Goal: Task Accomplishment & Management: Complete application form

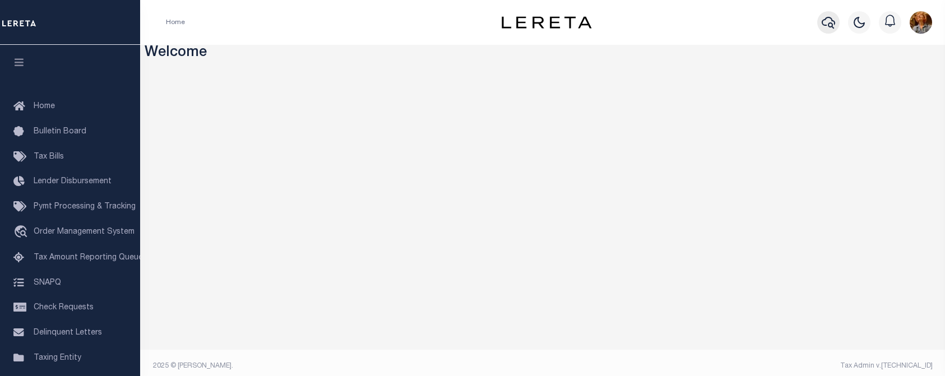
click at [831, 27] on icon "button" at bounding box center [827, 23] width 13 height 12
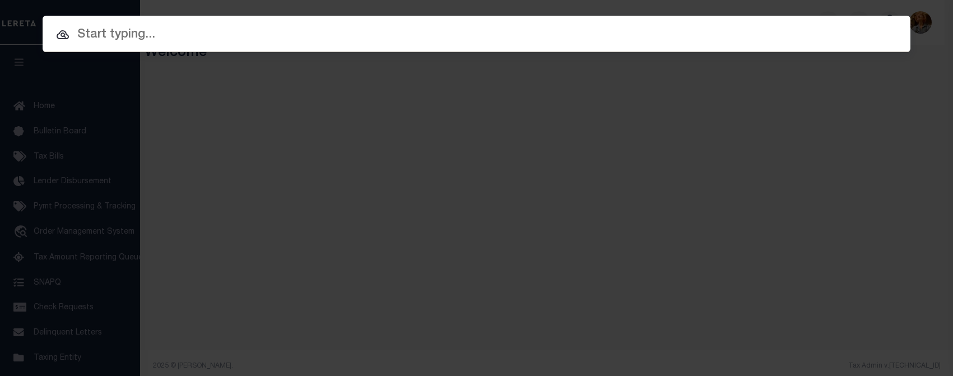
click at [156, 35] on input "text" at bounding box center [477, 35] width 868 height 20
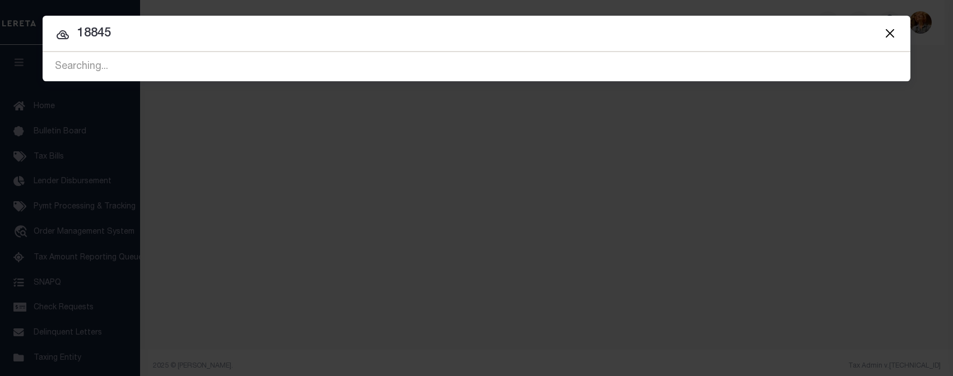
type input "18845"
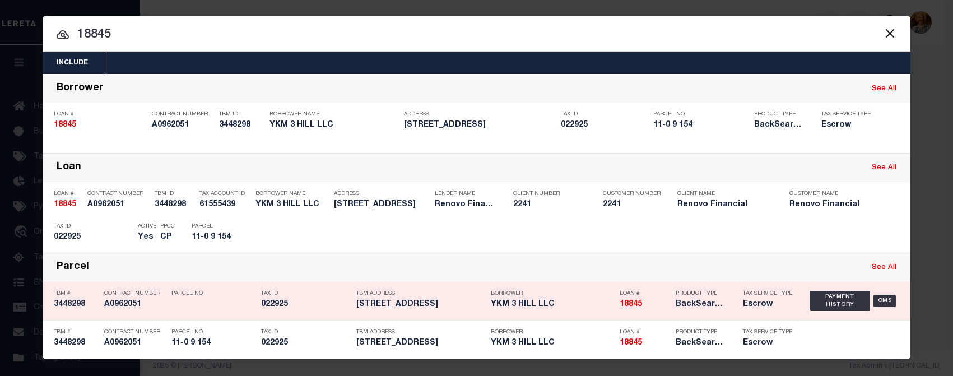
scroll to position [1, 0]
click at [882, 297] on div "OMS" at bounding box center [884, 301] width 23 height 12
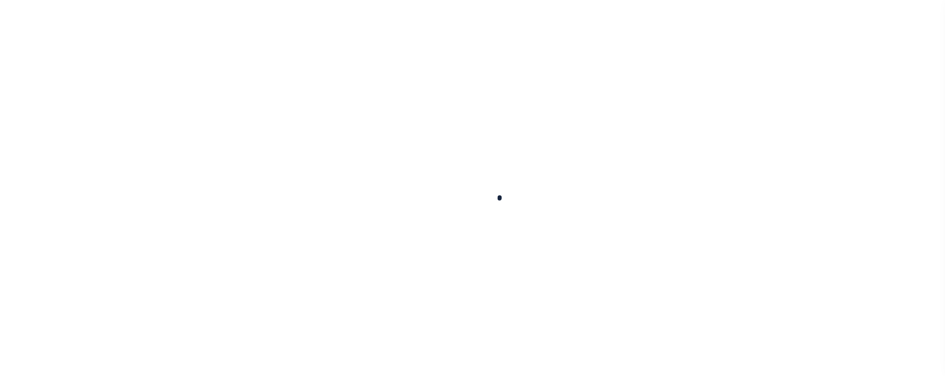
type input "18845"
type input "YKM 3 HILL LLC"
select select
type input "345 E 57TH ST APT 2B"
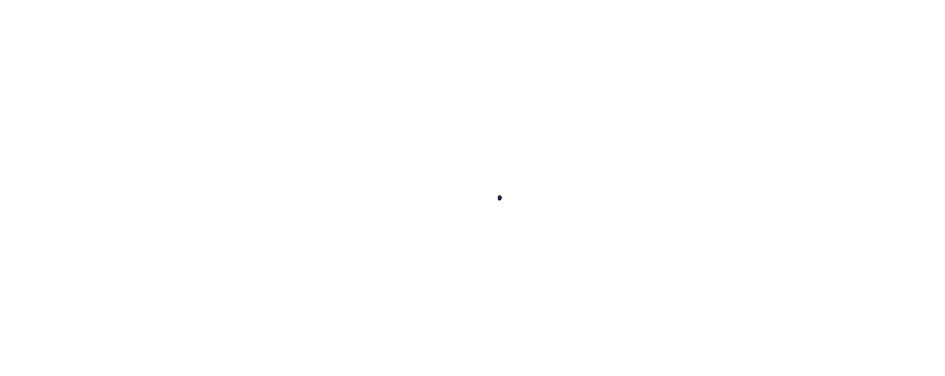
type input "NEW YORK NY 10022"
select select "400"
select select "Escrow"
type input "3 Hill Street"
type input "Seymour, CT 06483"
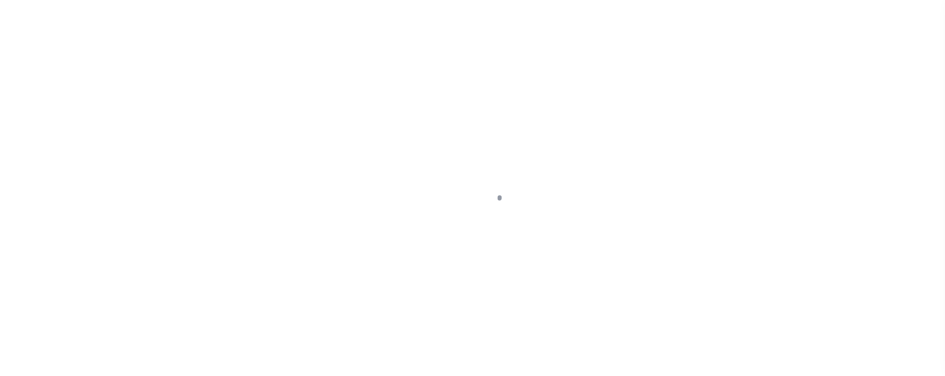
type input "a0kUS00000AV3E3"
type input "CT"
select select
type textarea "LEGAL REQUIRED"
select select "14701"
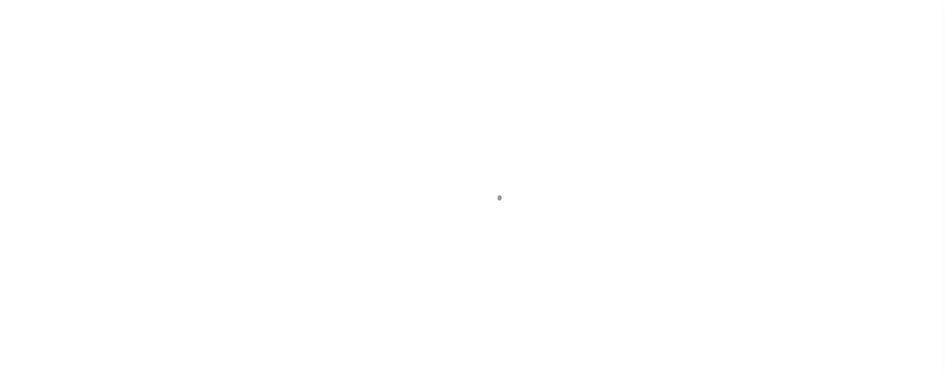
select select "25066"
select select "2"
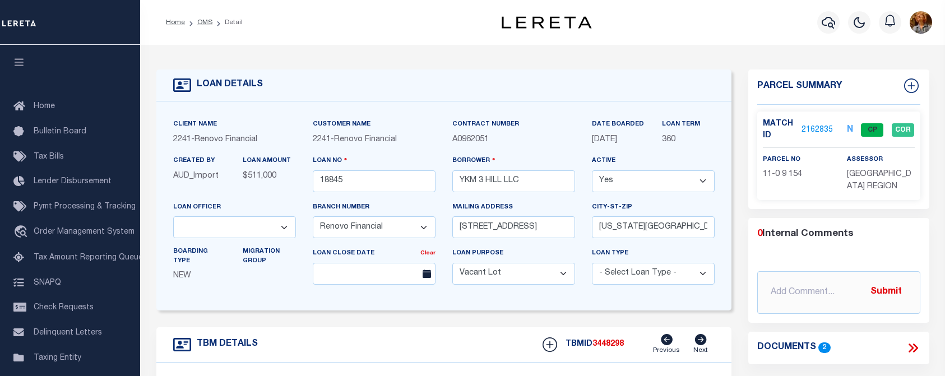
click at [808, 128] on link "2162835" at bounding box center [816, 130] width 31 height 12
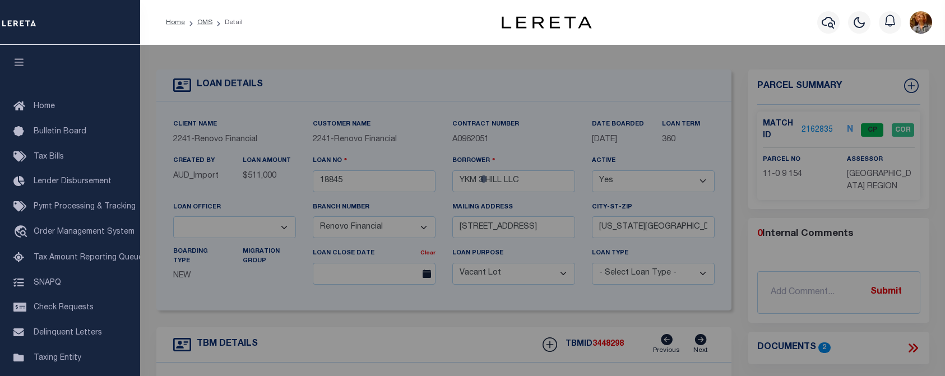
checkbox input "false"
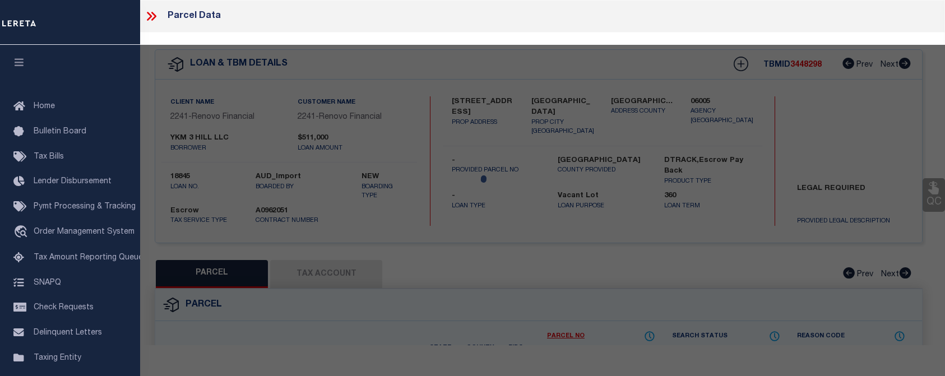
select select "CP"
type input "YKM 3 HILL LLC"
select select "AGW"
select select
type input "3 HILL ST"
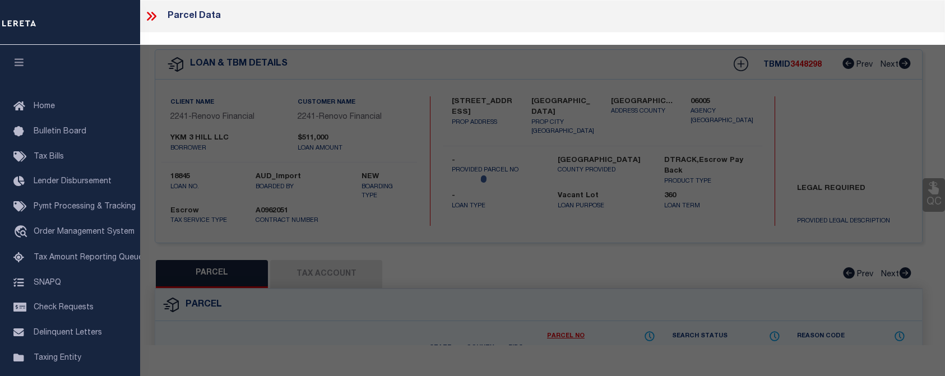
checkbox input "false"
type input "Seymour, CT 06483"
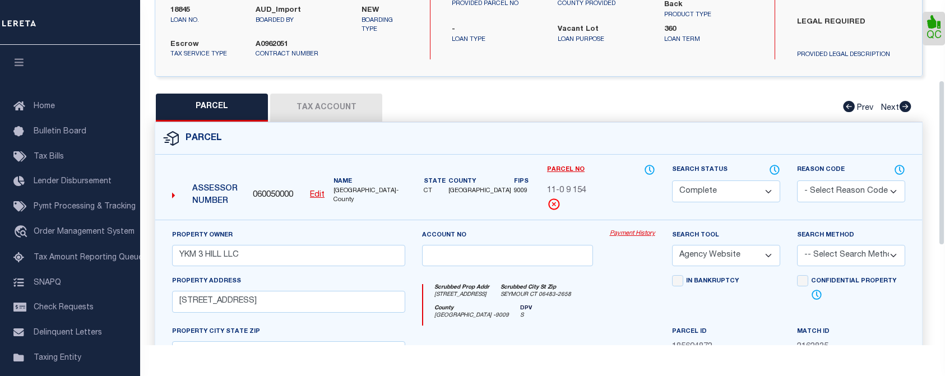
scroll to position [168, 0]
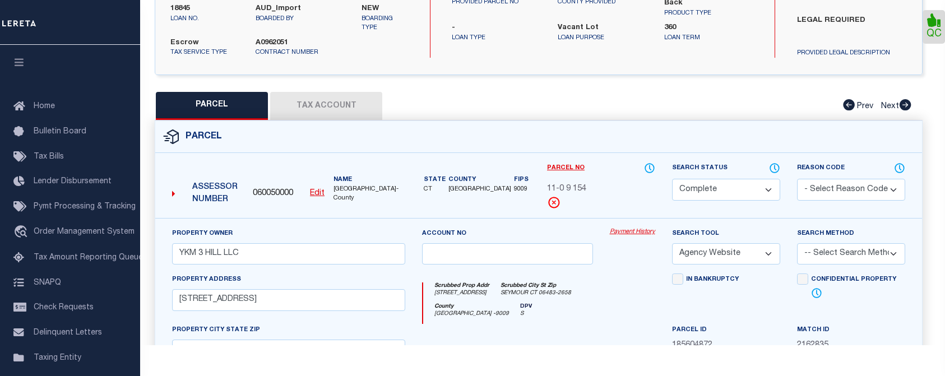
click at [332, 103] on button "Tax Account" at bounding box center [326, 106] width 112 height 28
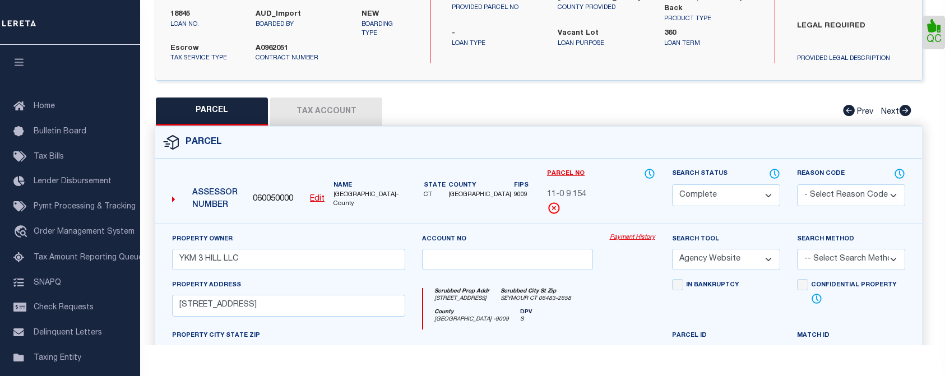
select select "100"
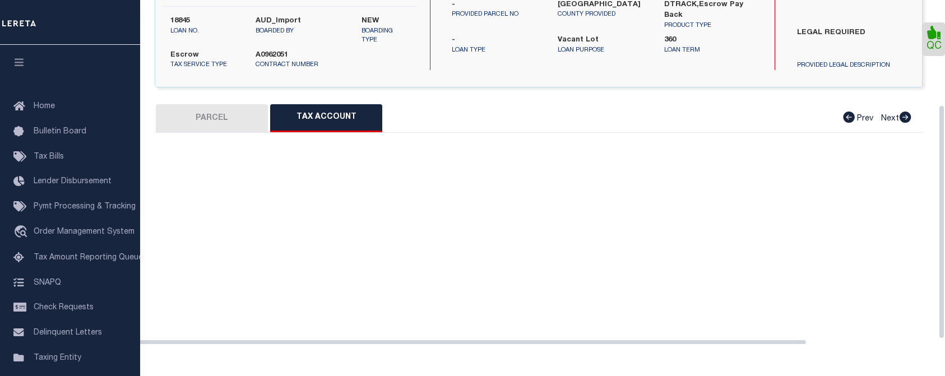
select select "100"
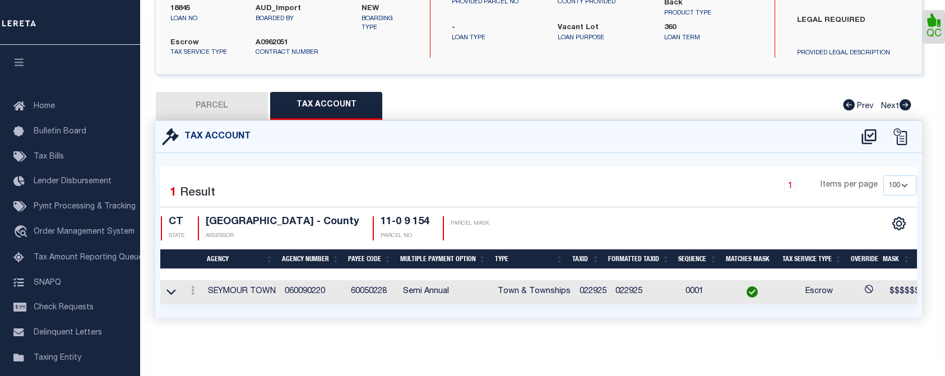
click at [519, 135] on div "Tax Account" at bounding box center [538, 137] width 766 height 32
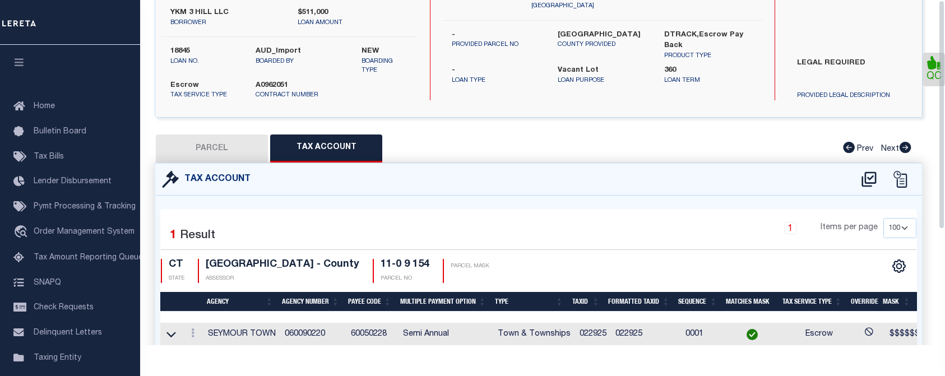
scroll to position [0, 0]
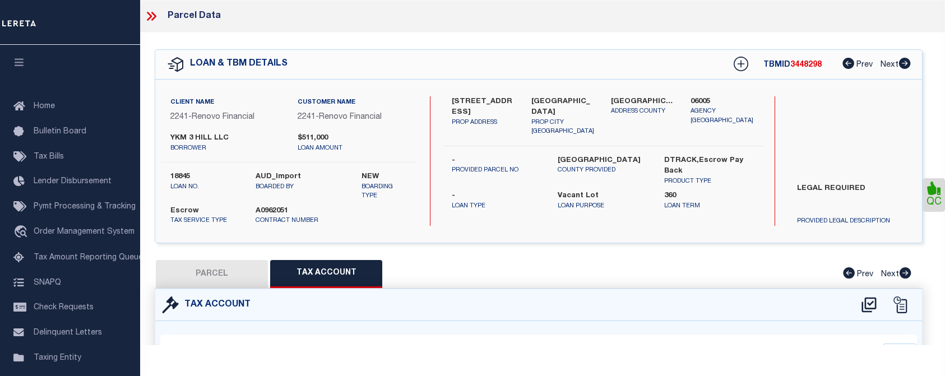
click at [156, 15] on icon at bounding box center [151, 16] width 15 height 15
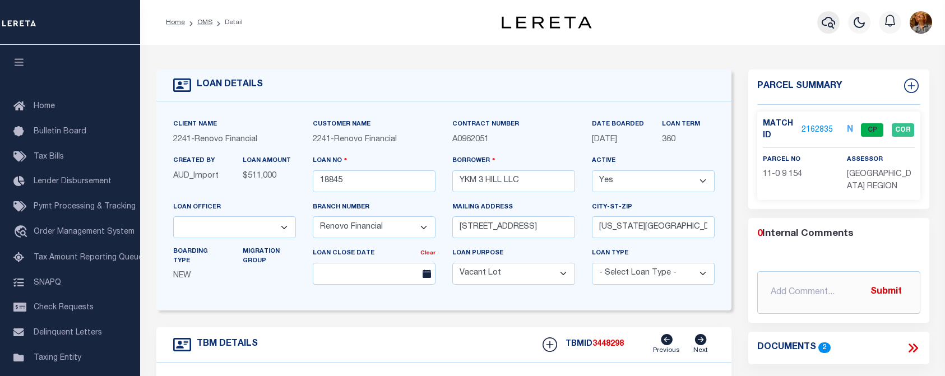
click at [827, 20] on icon "button" at bounding box center [827, 22] width 13 height 13
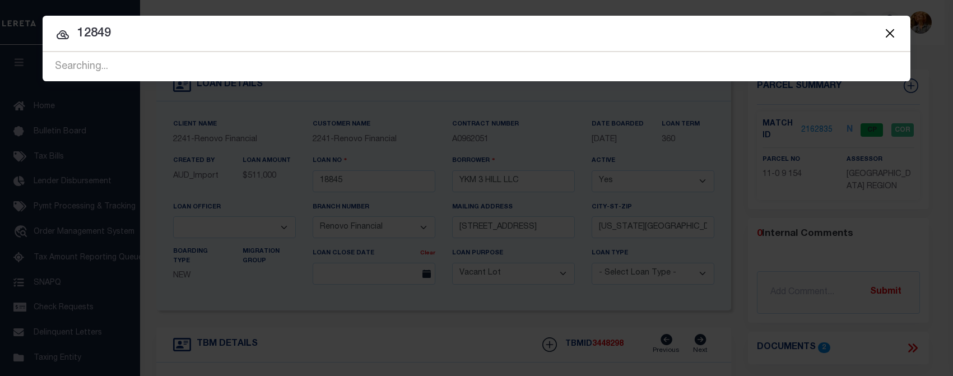
type input "12849"
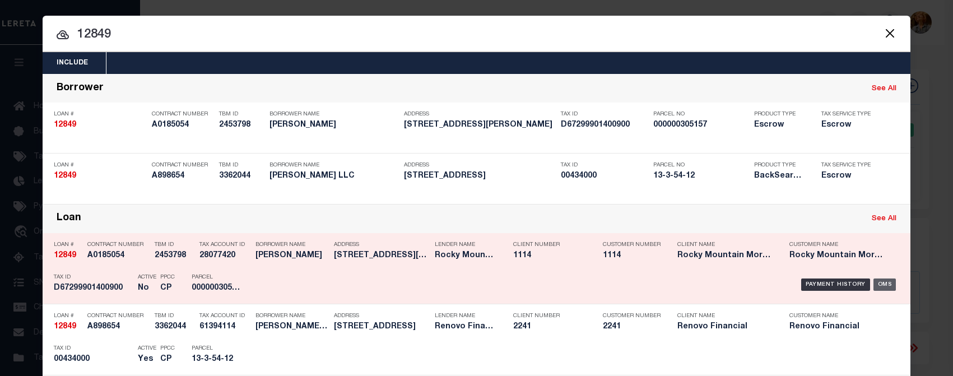
click at [879, 282] on div "OMS" at bounding box center [884, 284] width 23 height 12
type input "12849"
type input "RICK A KIESEL"
select select "False"
select select
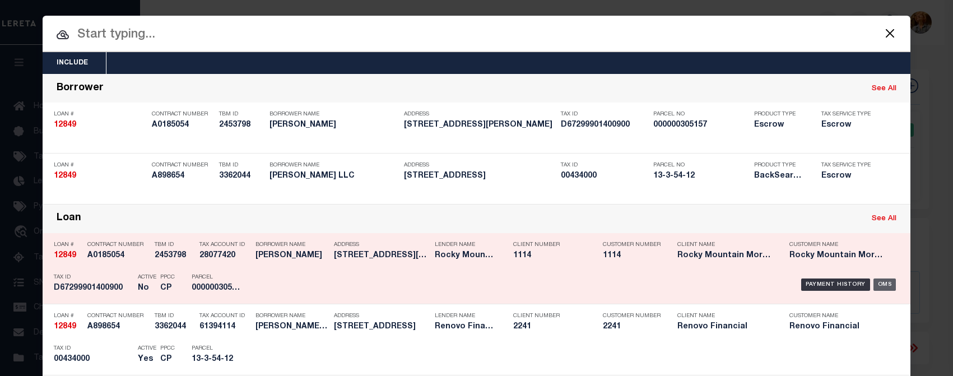
select select
type input "5809 MARLIN DR"
type input "EL PASO, TX 79924-5607"
select select "10"
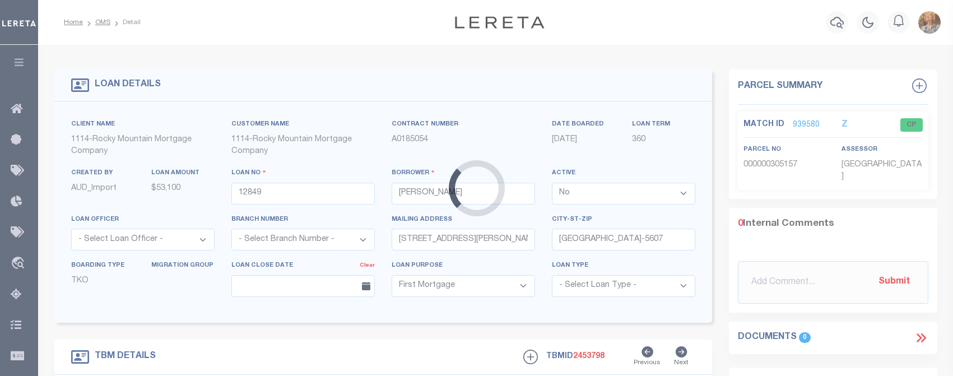
type input "5809 MARLIN DRIVE"
select select
type input "EL PASO, TX 79924"
type input "TX"
select select
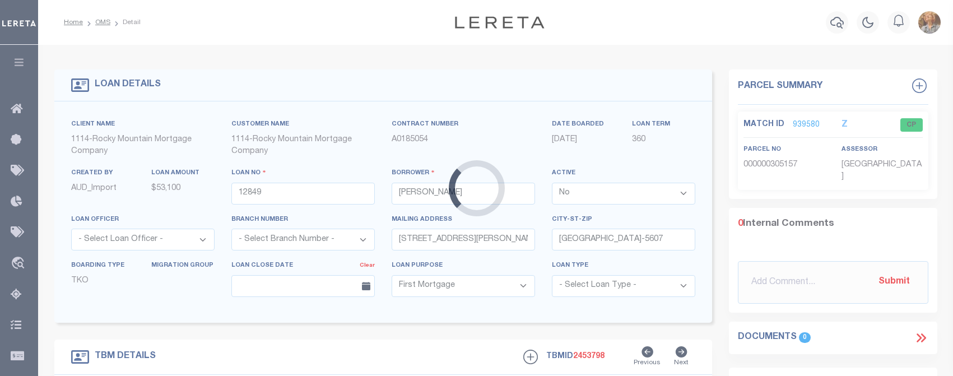
type textarea "LOT 3, BLOCK 14 DOLPHIN TERRACE, UNIT 3"
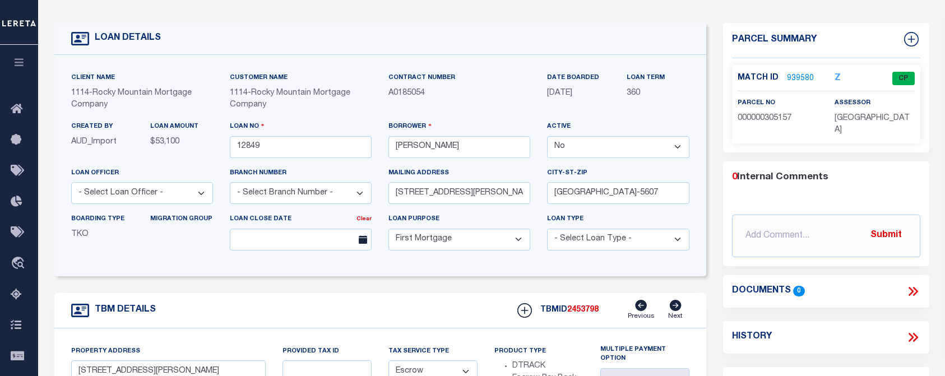
scroll to position [56, 0]
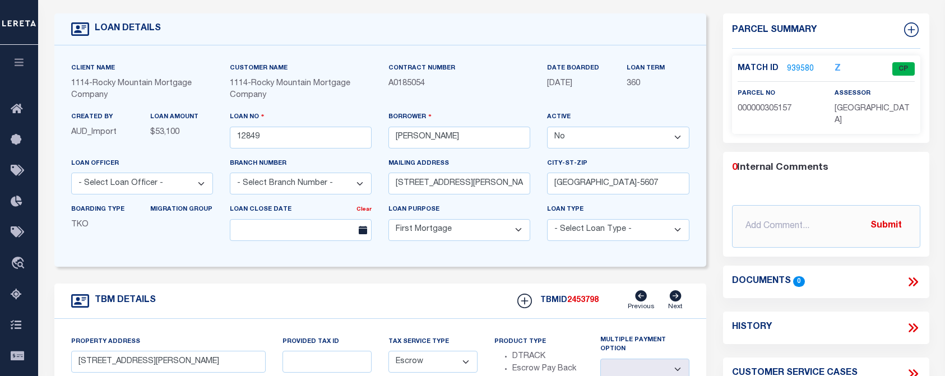
click at [798, 65] on link "939580" at bounding box center [800, 69] width 27 height 12
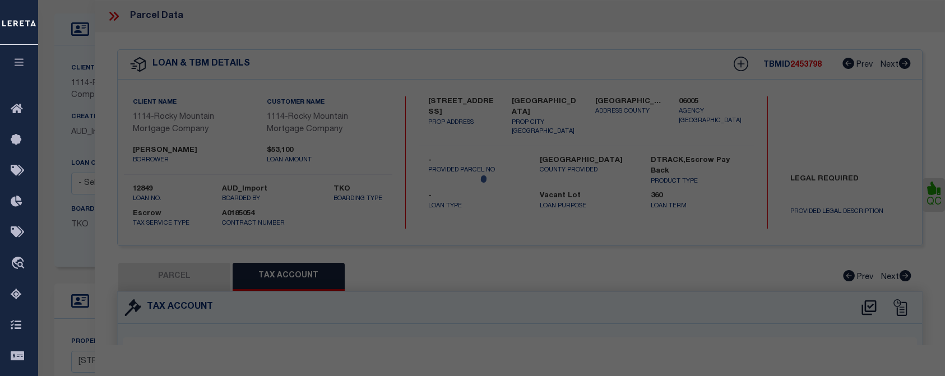
select select "AS"
select select
checkbox input "false"
select select "CP"
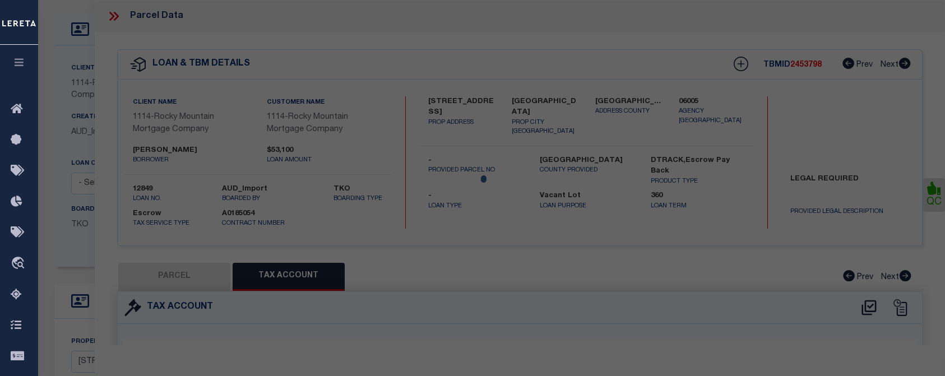
type input "KIESEL RICK A & DEBORAH J"
type input "D67299901400900"
type input "5809 MARLIN DR"
checkbox input "false"
type input "EL PASO TX"
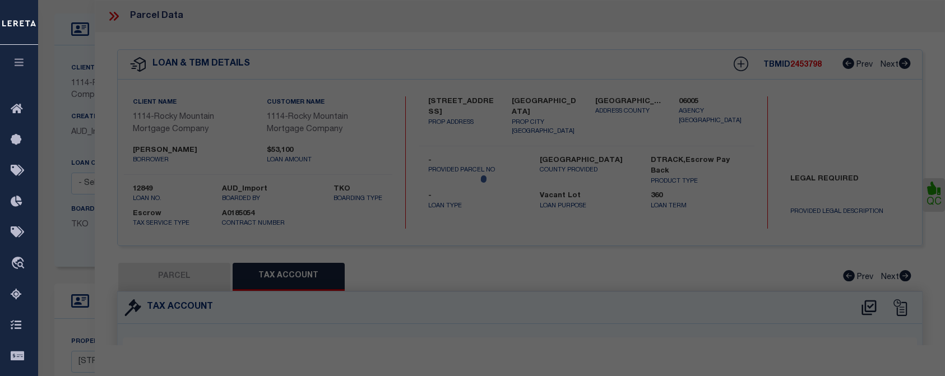
type textarea "14 DOLPHIN TERRACE LOT 3 (6700 SQ FT)"
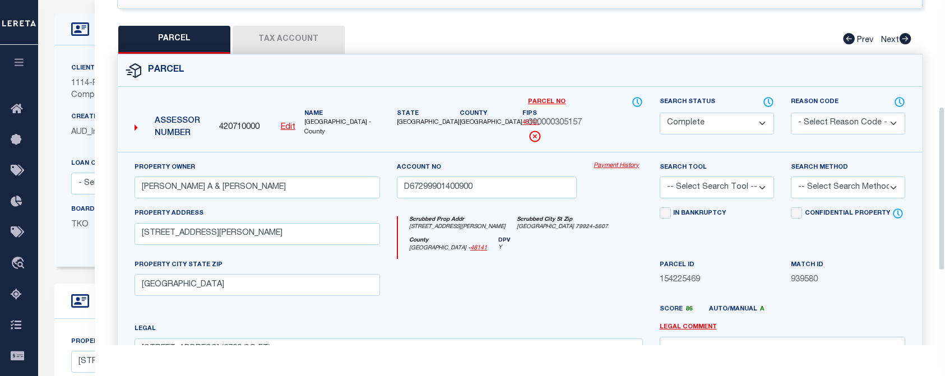
scroll to position [224, 0]
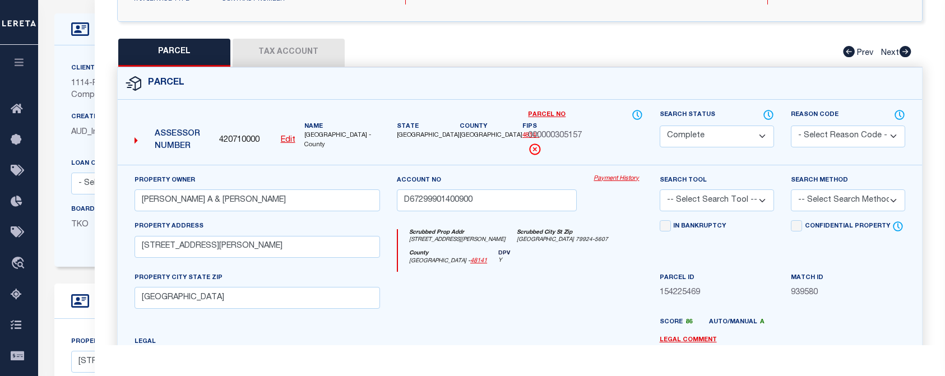
click at [330, 50] on button "Tax Account" at bounding box center [289, 53] width 112 height 28
select select "100"
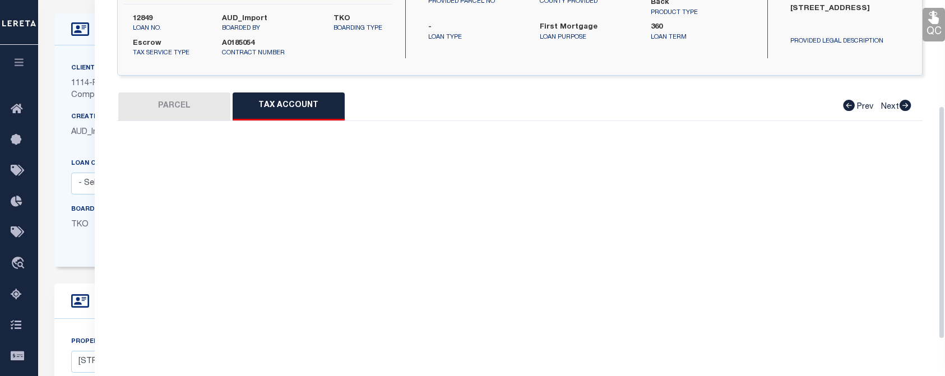
select select "100"
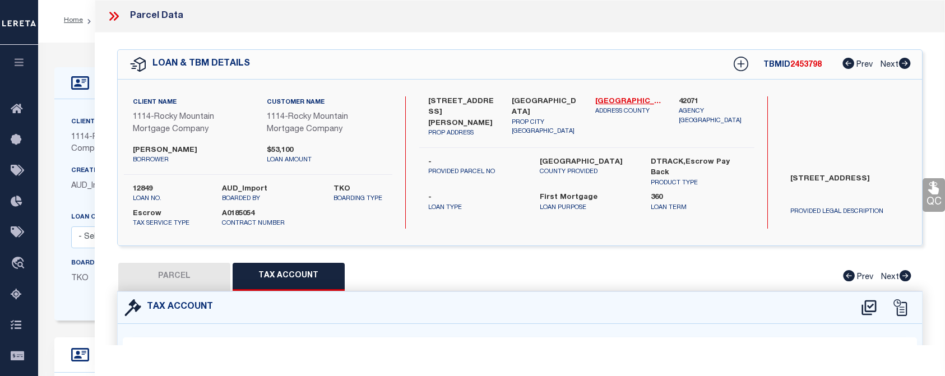
scroll to position [0, 0]
click at [114, 18] on icon at bounding box center [113, 16] width 15 height 15
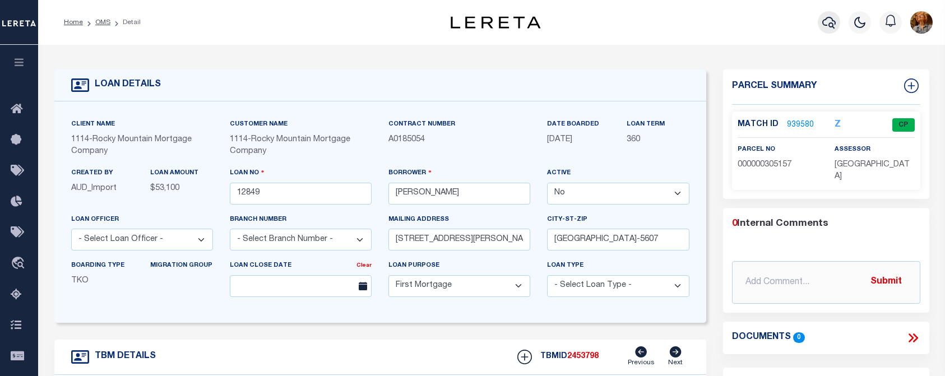
click at [826, 19] on icon "button" at bounding box center [828, 23] width 13 height 12
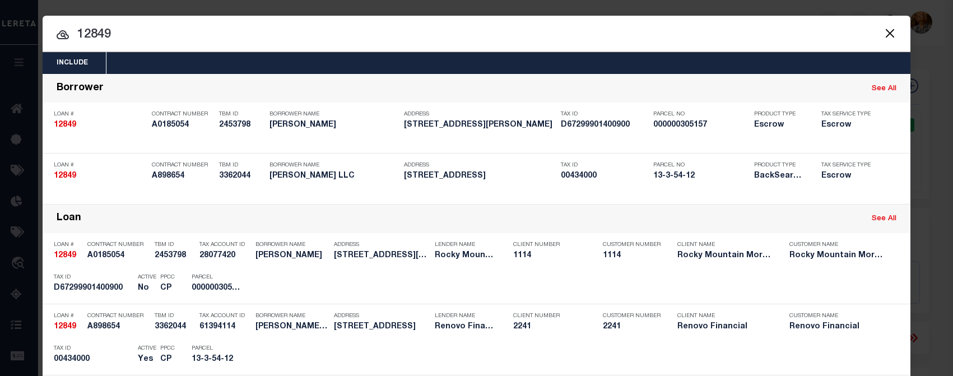
type input "12849"
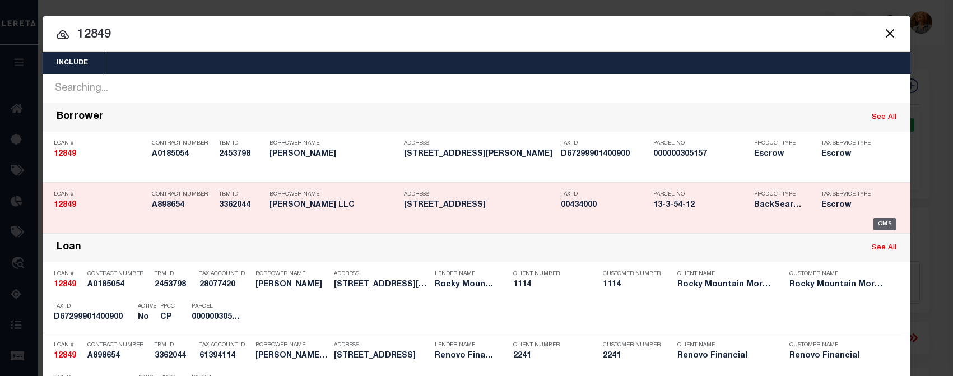
click at [877, 221] on div "OMS" at bounding box center [884, 224] width 23 height 12
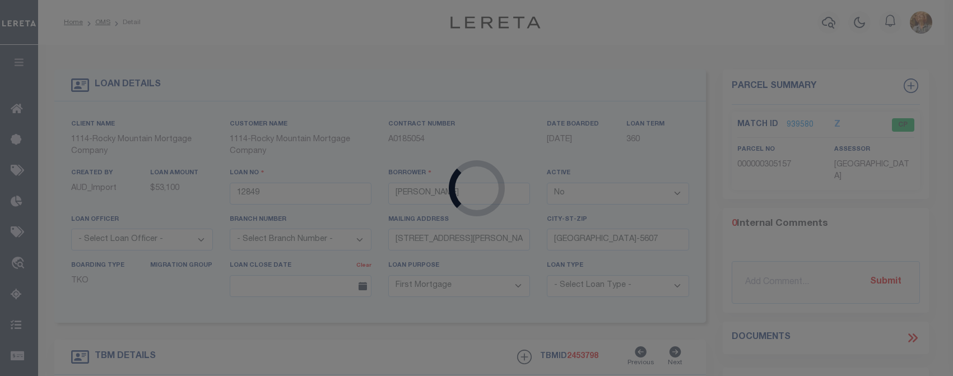
type input "MAHARAJ VERNON LLC"
select select "True"
select select
type input "254 brushy plain rd"
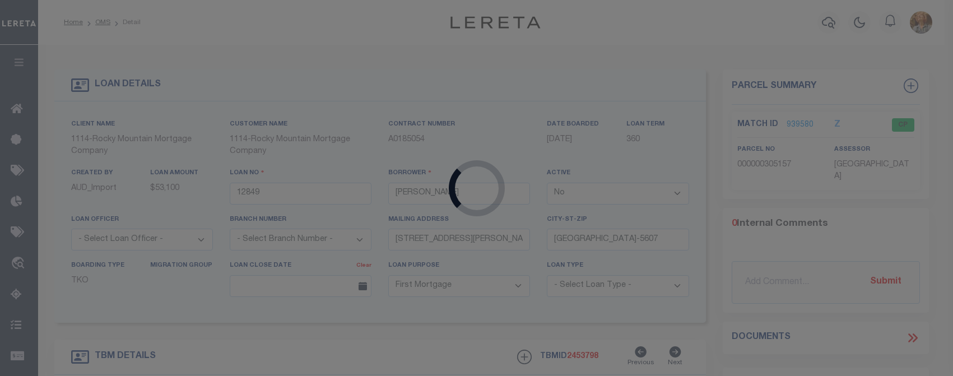
type input "branford CT 06405"
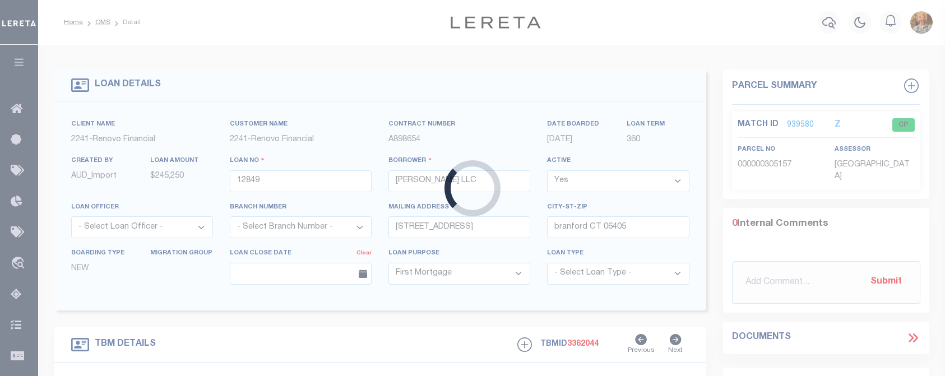
type input "52 Spring Street"
type input "Willimantic, CT 06226"
type input "a0kUS0000035PSH"
type input "CT"
select select
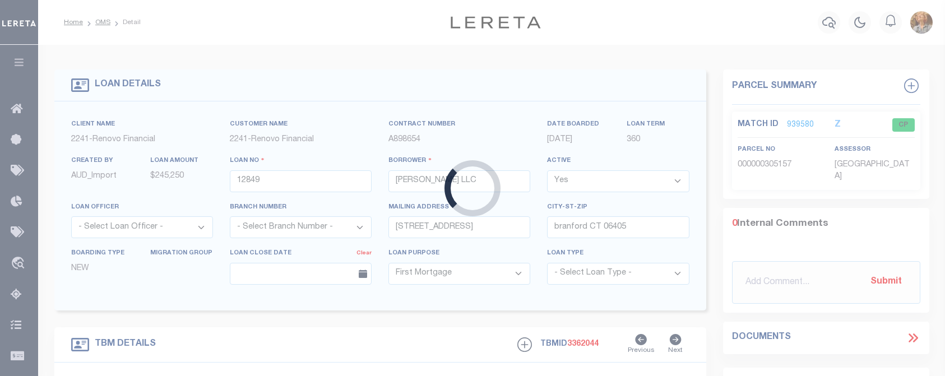
type textarea "LEGAL REQUIRED"
select select "14701"
select select "25066"
select select
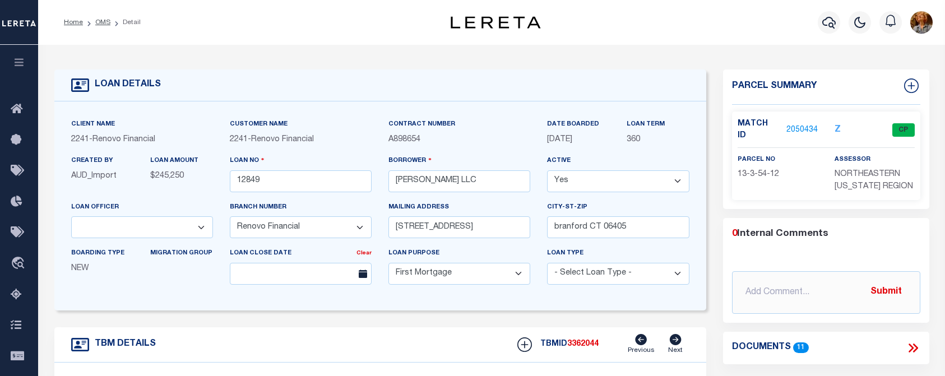
click at [805, 124] on link "2050434" at bounding box center [801, 130] width 31 height 12
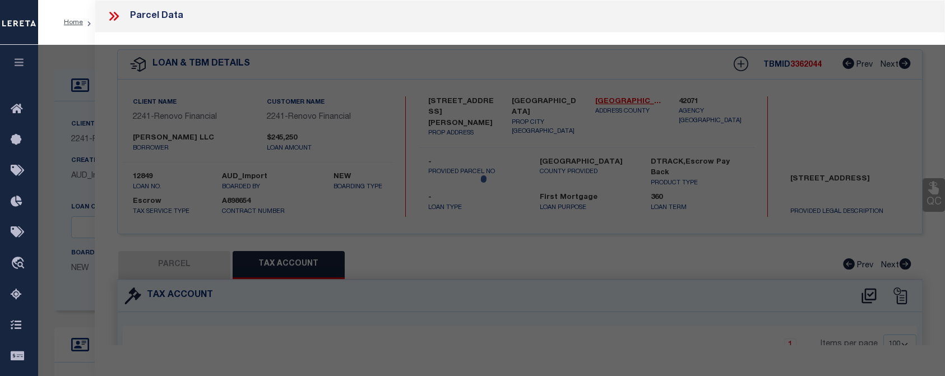
select select "AS"
checkbox input "false"
select select "CP"
type input "MAHARAJ VERNON LLC"
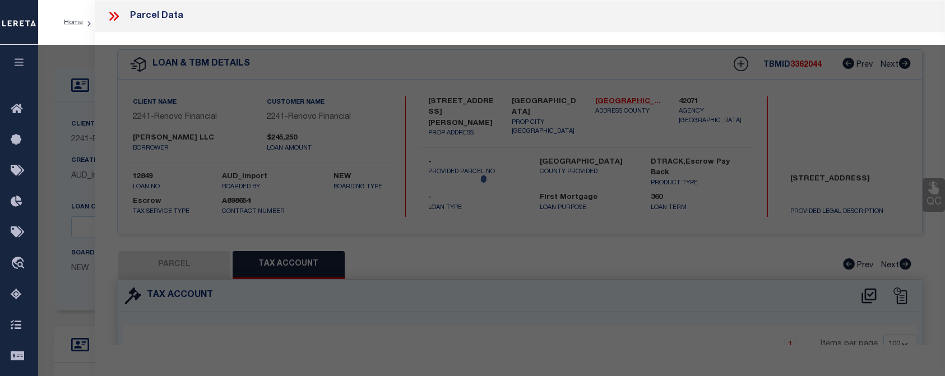
select select "AGF"
select select "ADD"
type input "52 SPRING ST"
checkbox input "false"
type input "WILLIMANTIC CT 06226"
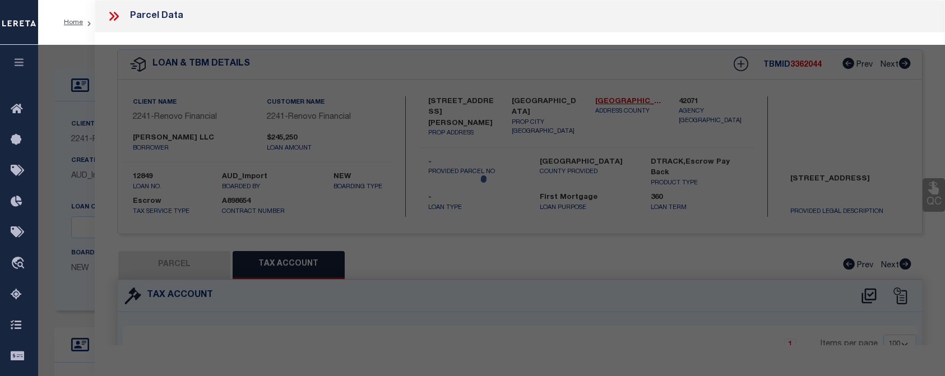
type textarea "LOT:12 BLK:54 CITY/MUNI/TWP:WINDHAM"
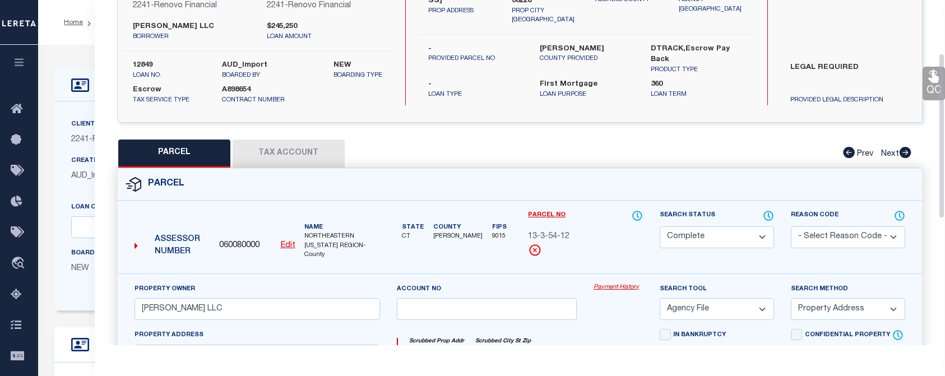
scroll to position [112, 0]
click at [281, 148] on button "Tax Account" at bounding box center [289, 153] width 112 height 28
select select "100"
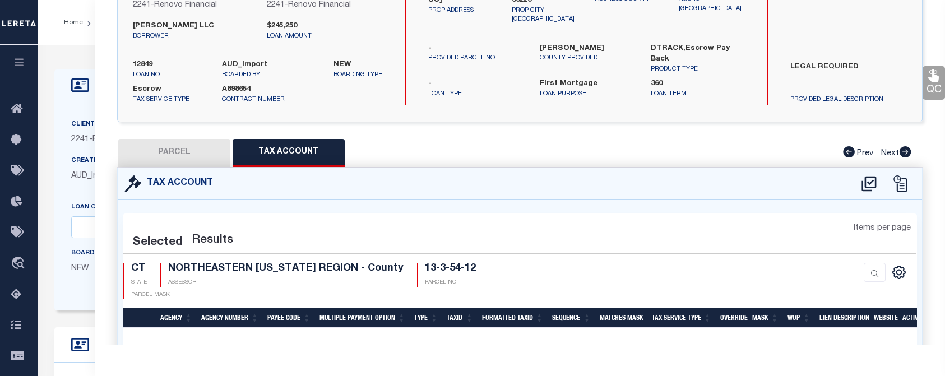
select select "100"
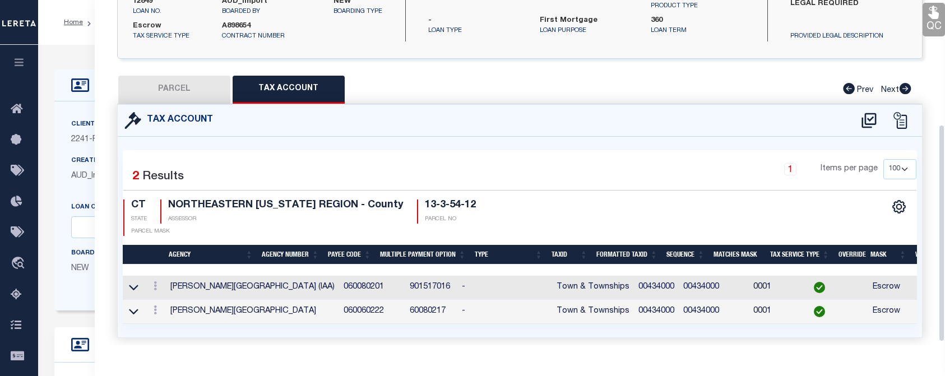
scroll to position [202, 0]
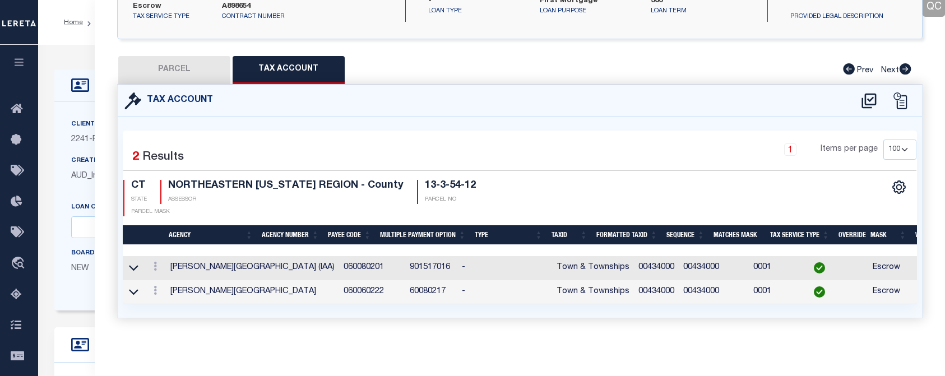
click at [210, 65] on button "PARCEL" at bounding box center [174, 70] width 112 height 28
select select "AS"
select select
checkbox input "false"
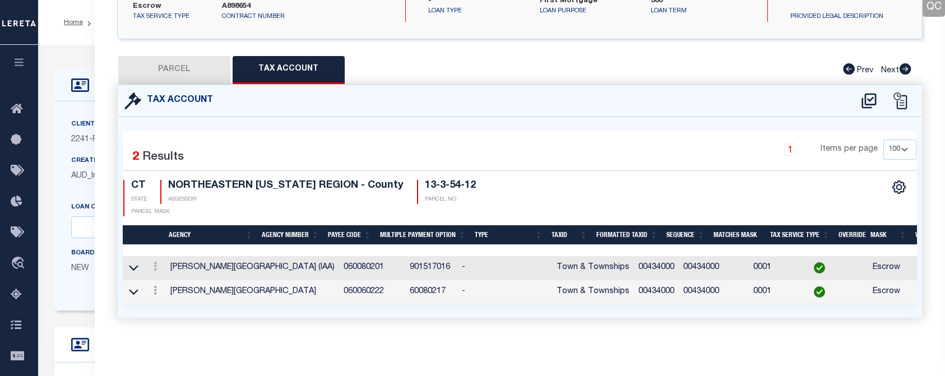
checkbox input "false"
select select "CP"
type input "MAHARAJ VERNON LLC"
select select "AGF"
select select "ADD"
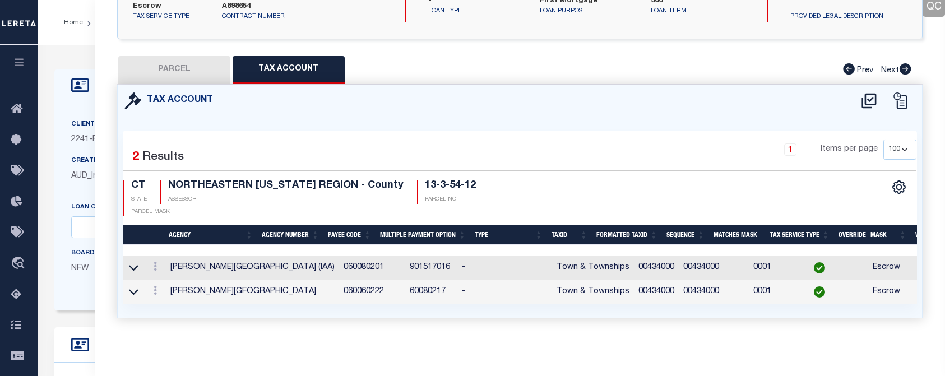
type input "52 SPRING ST"
checkbox input "false"
type input "WILLIMANTIC CT 06226"
type textarea "LOT:12 BLK:54 CITY/MUNI/TWP:WINDHAM"
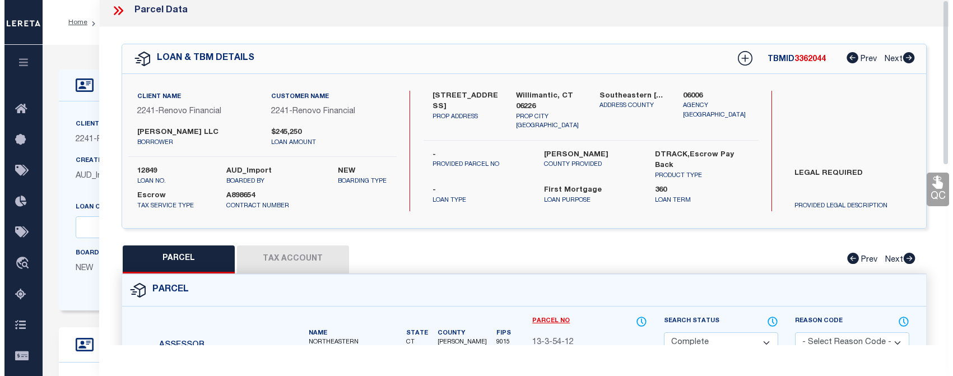
scroll to position [0, 0]
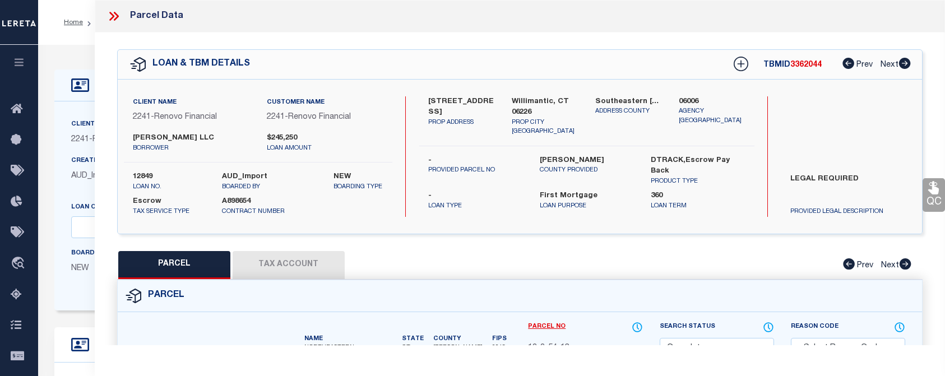
click at [115, 15] on icon at bounding box center [113, 16] width 15 height 15
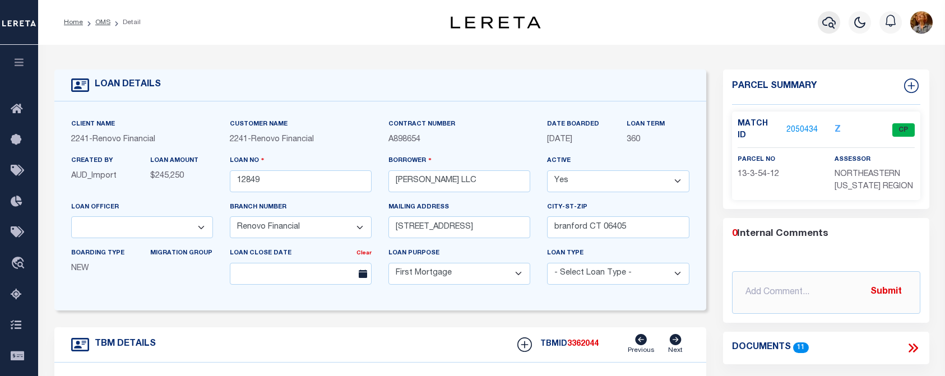
click at [831, 24] on icon "button" at bounding box center [828, 23] width 13 height 12
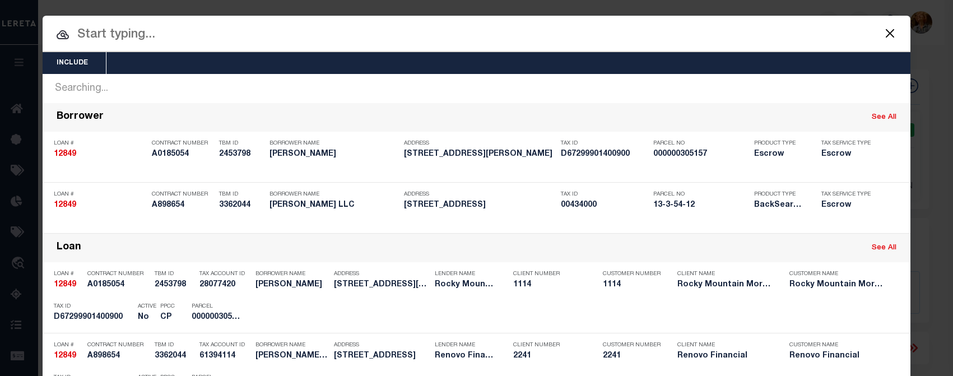
click at [132, 37] on input "text" at bounding box center [477, 35] width 868 height 20
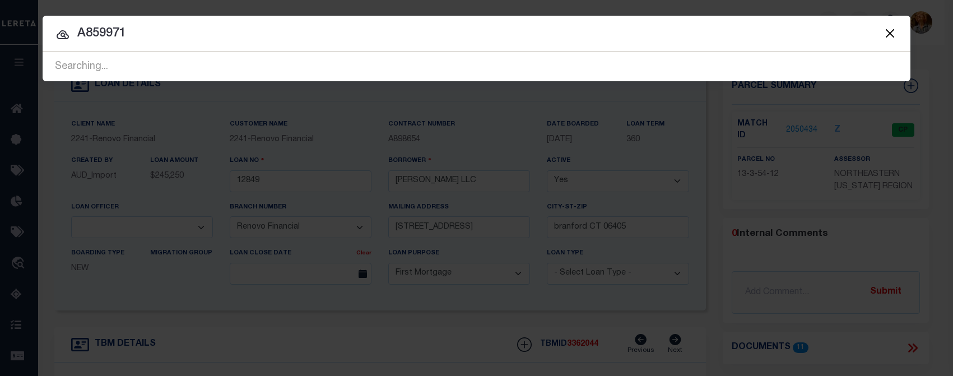
type input "A859971"
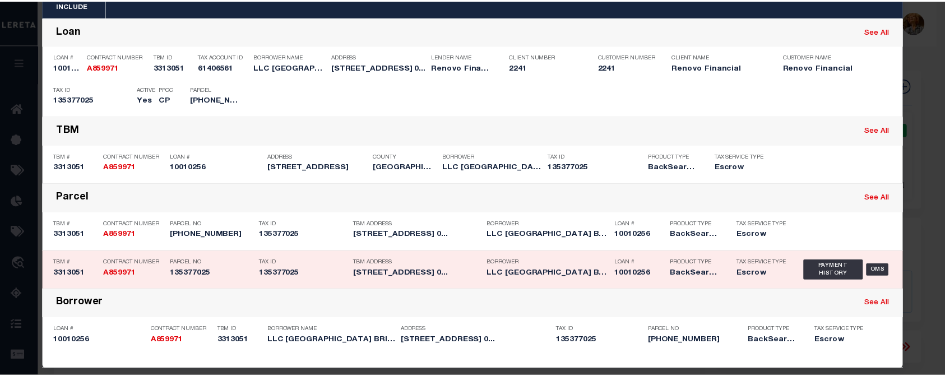
scroll to position [68, 0]
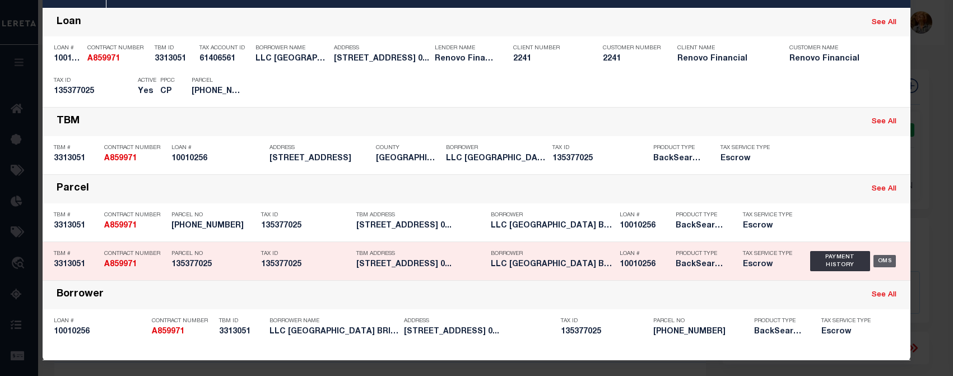
click at [878, 262] on div "OMS" at bounding box center [884, 261] width 23 height 12
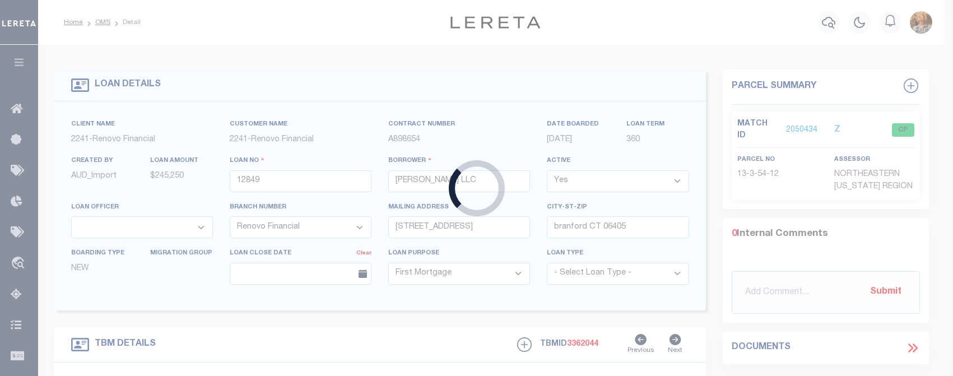
type input "10010256"
type input "LLC HARTFORD BRICK"
select select
select select "25067"
type input "17 STEPHENS PL U"
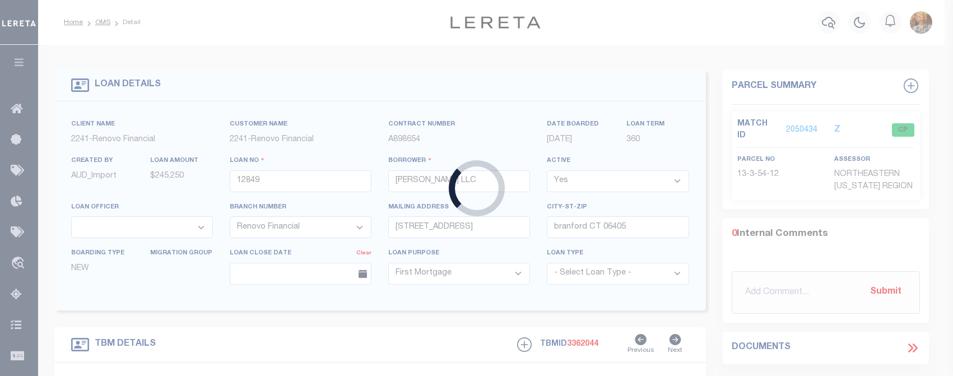
type input "SPRING VALLEY,NY,10977"
select select
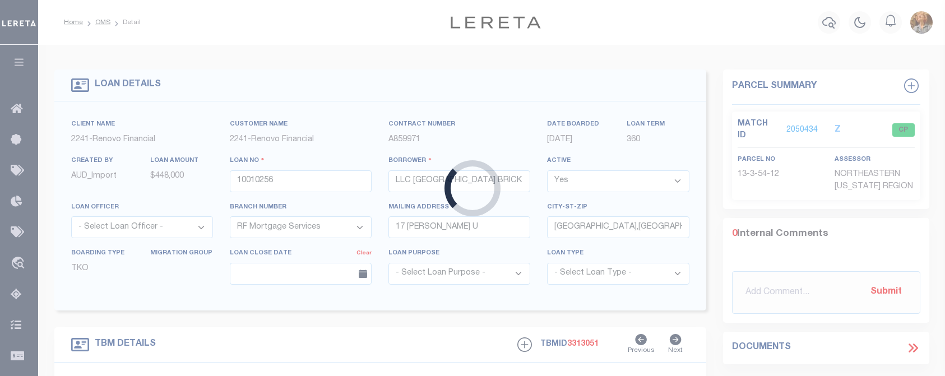
type input "1037 CAPITOL AVE"
type input "135377025"
type input "HARTFORD CT 061061059"
type input "a0k8Y00000jIKu3"
select select
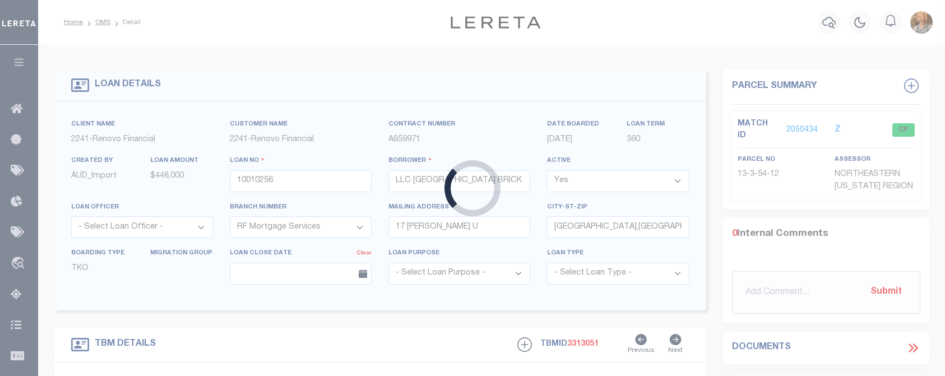
select select
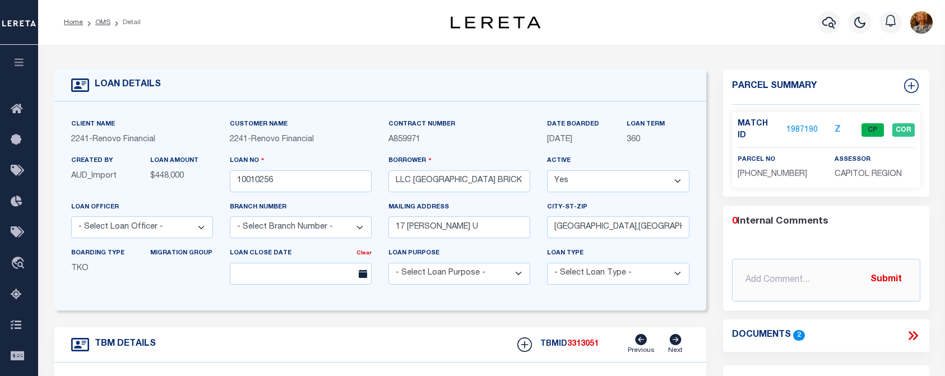
click at [795, 124] on link "1987190" at bounding box center [801, 130] width 31 height 12
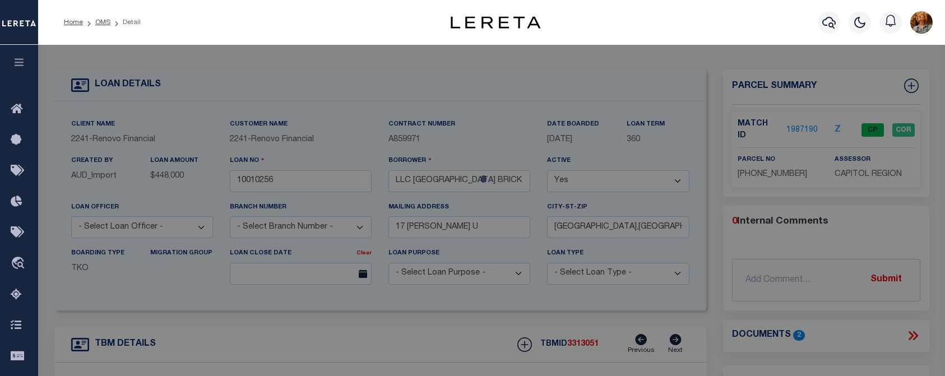
select select "AS"
select select
checkbox input "false"
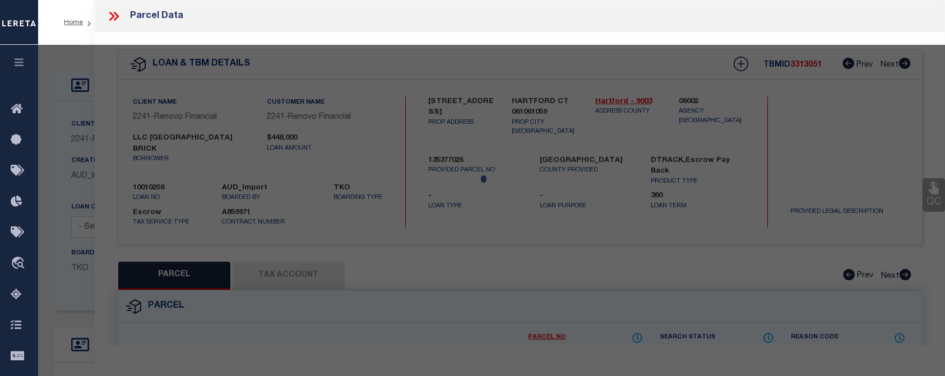
select select "CP"
type input "HARTFORD BRICK LLC"
select select "AGW"
select select
type input "1037 CAPITOL AVE"
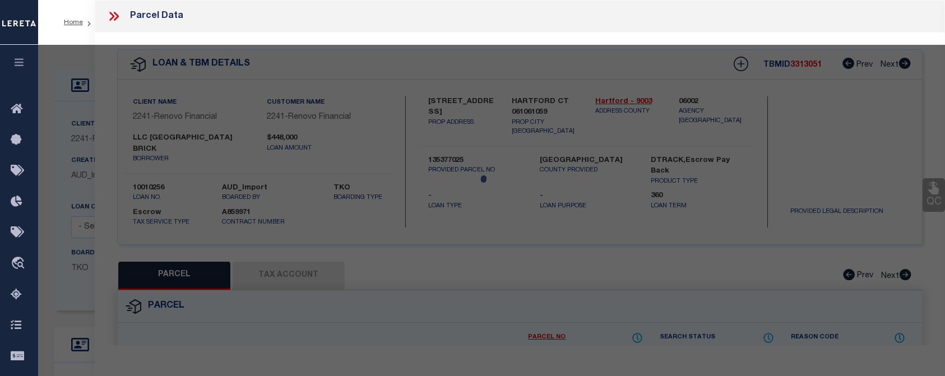
checkbox input "false"
type input "HARTFORD CT 06106"
type textarea "Tax ID Special Project"
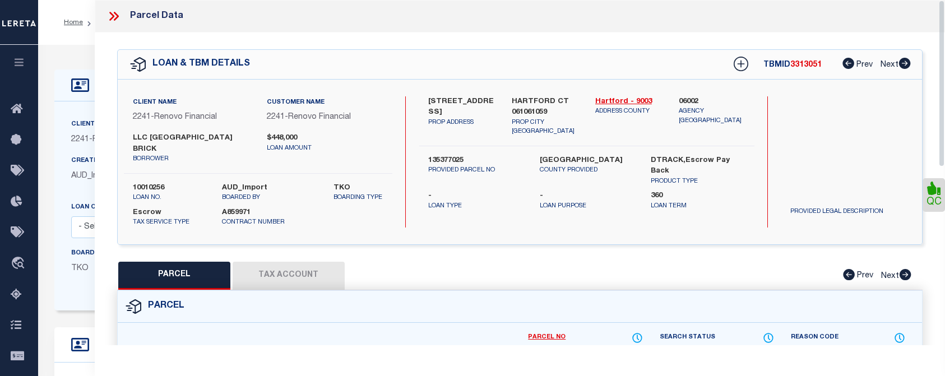
click at [300, 262] on button "Tax Account" at bounding box center [289, 276] width 112 height 28
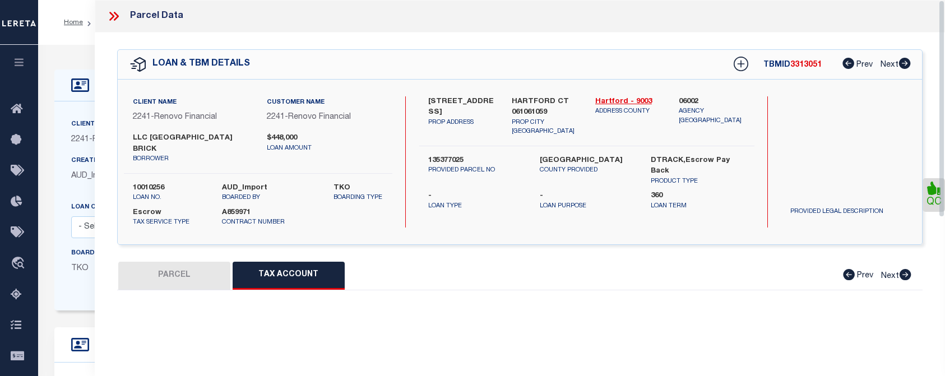
select select "100"
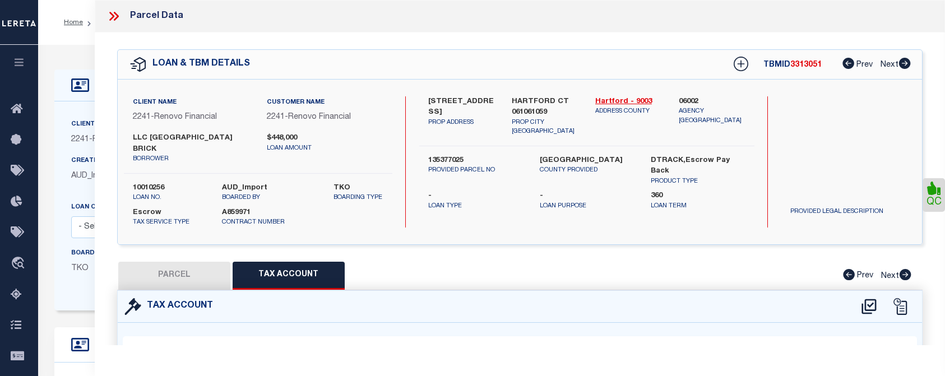
click at [117, 12] on icon at bounding box center [113, 16] width 15 height 15
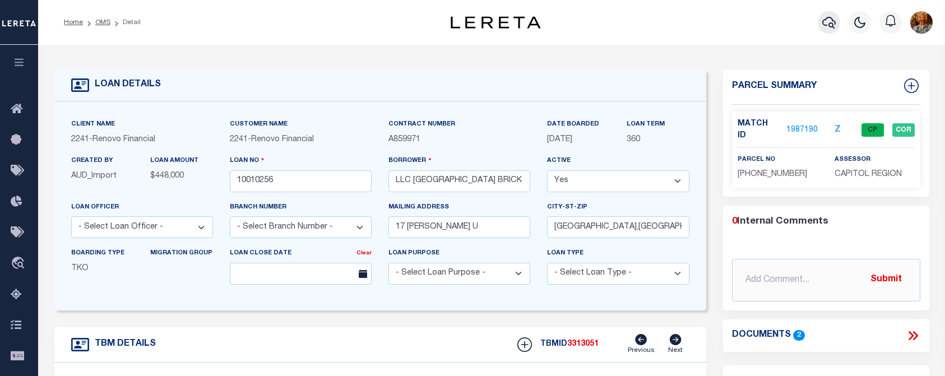
drag, startPoint x: 826, startPoint y: 22, endPoint x: 831, endPoint y: 25, distance: 5.8
click at [831, 25] on icon "button" at bounding box center [828, 22] width 13 height 13
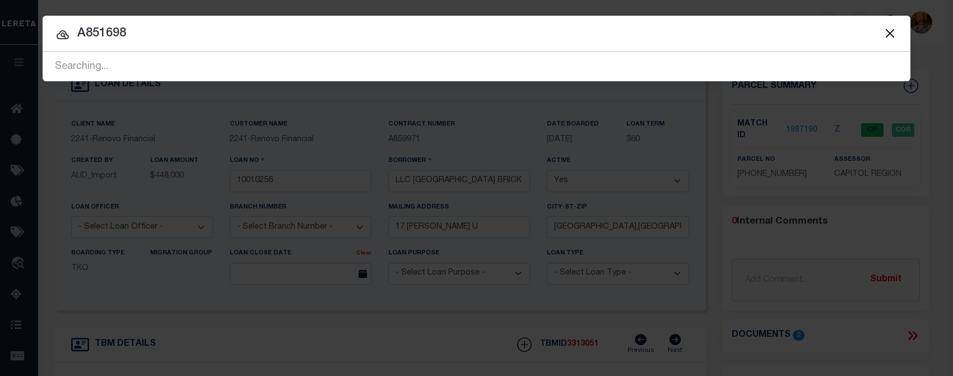
type input "A851698"
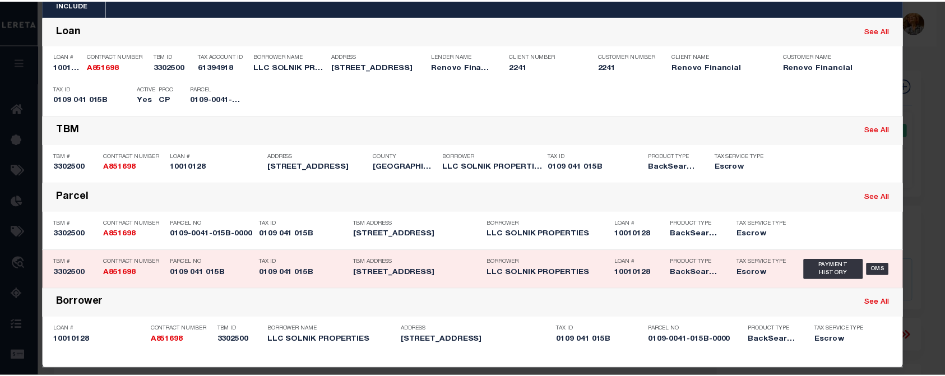
scroll to position [68, 0]
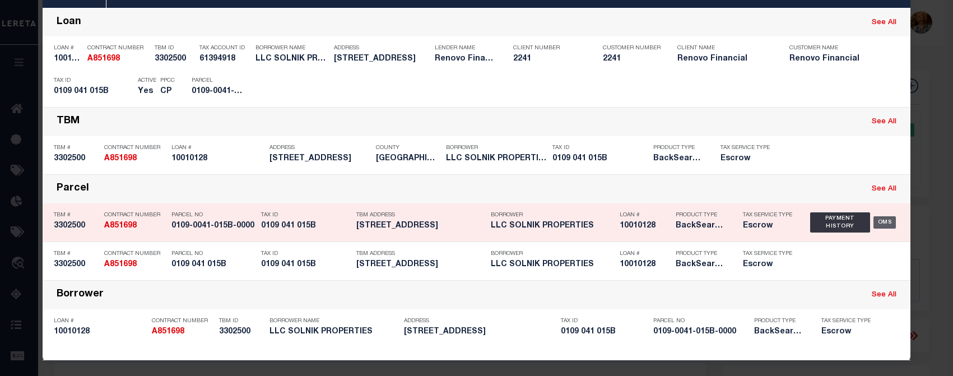
click at [882, 217] on div "OMS" at bounding box center [884, 222] width 23 height 12
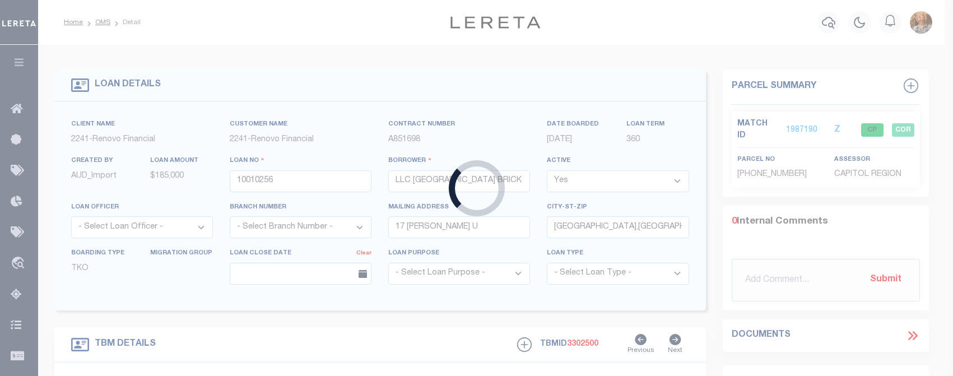
type input "10010128"
type input "LLC SOLNIK PROPERTIES"
type input "46 Hintz Drive"
type input "Wallingford,CT,06492"
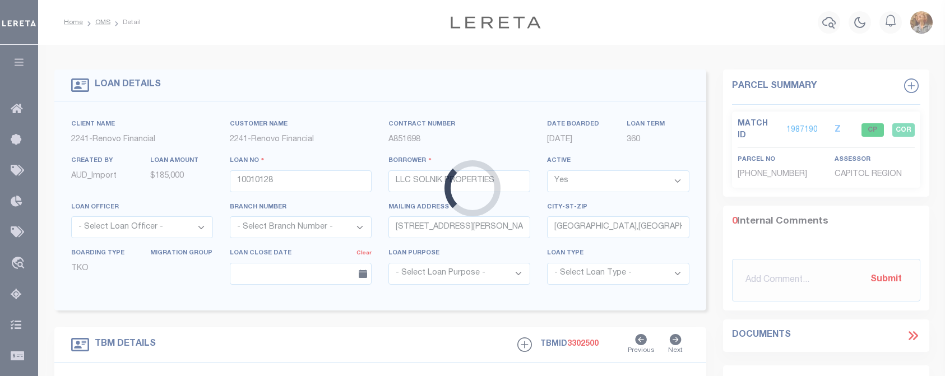
type input "151 CROWN ST"
type input "0109 041 015B"
type input "MERIDEN CT 064505715"
type input "a0k8Y00000dDzzc"
select select
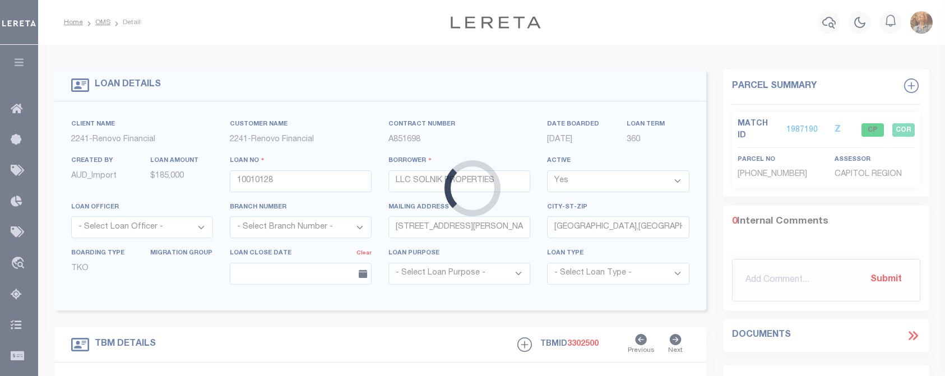
select select
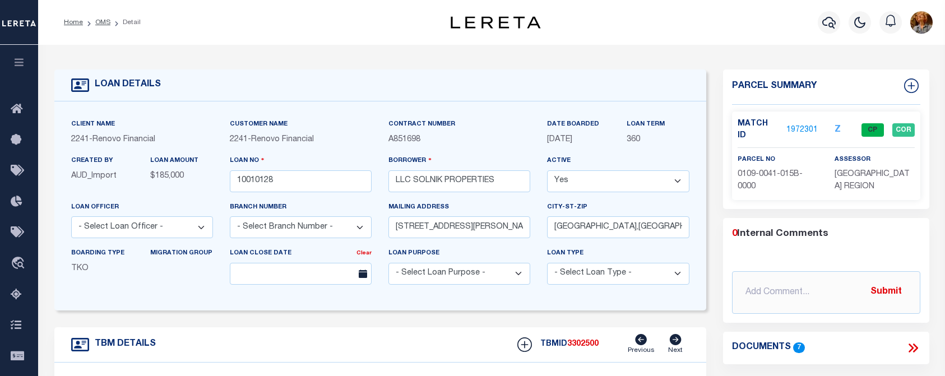
click at [791, 125] on link "1972301" at bounding box center [801, 130] width 31 height 12
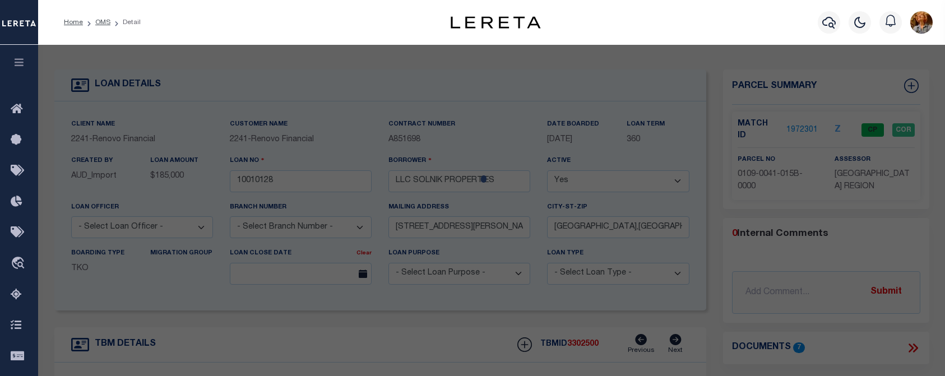
select select "AS"
select select
checkbox input "false"
select select "CP"
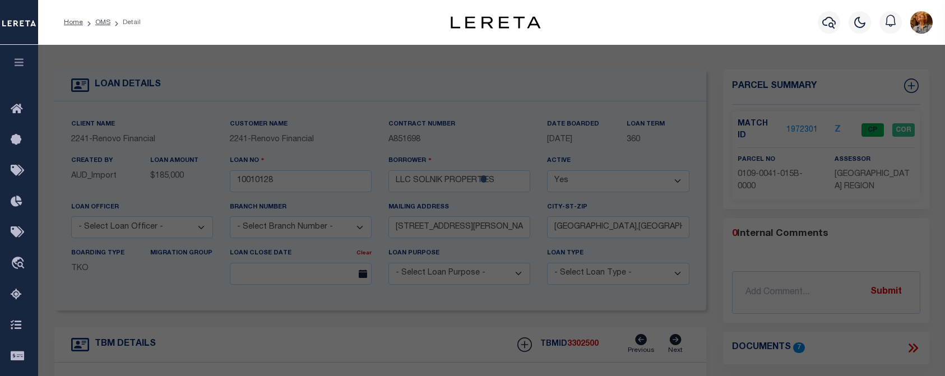
type input "SOLNIK PROPERTIES LLC"
select select "AGW"
select select
type input "151 CROWN ST"
checkbox input "false"
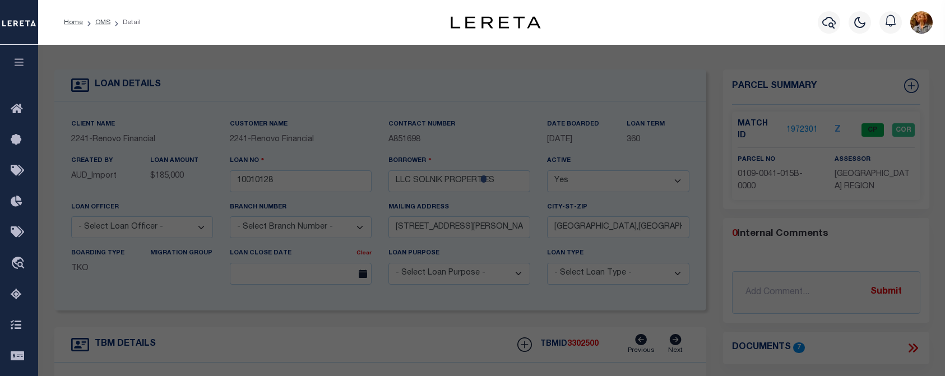
type input "MERIDEN CT 064505715"
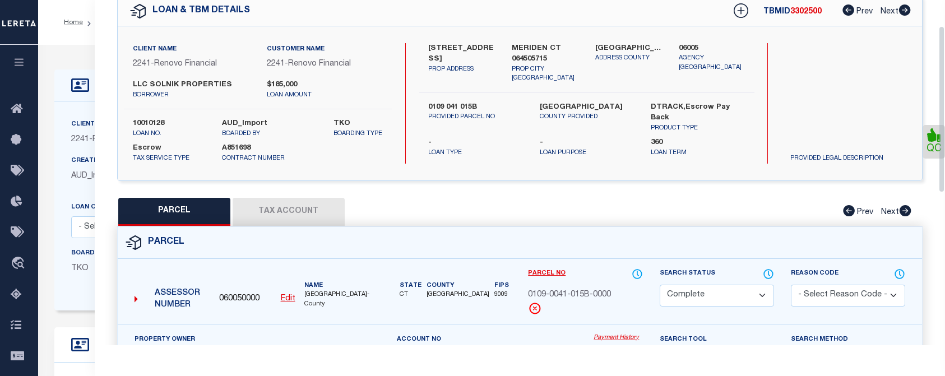
scroll to position [56, 0]
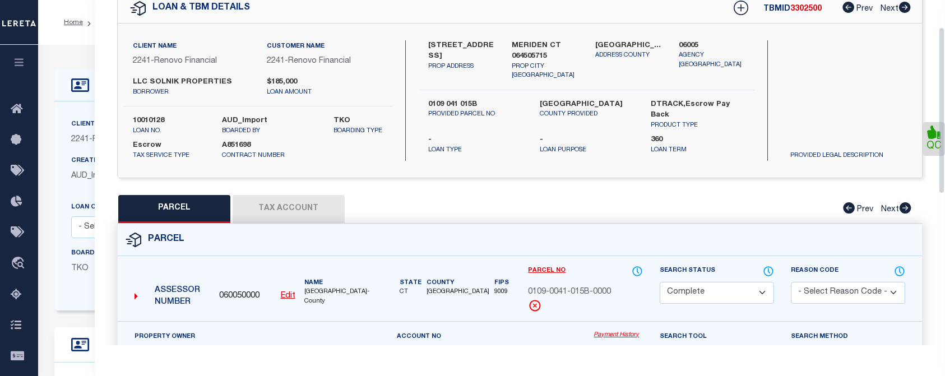
click at [306, 215] on button "Tax Account" at bounding box center [289, 209] width 112 height 28
select select "100"
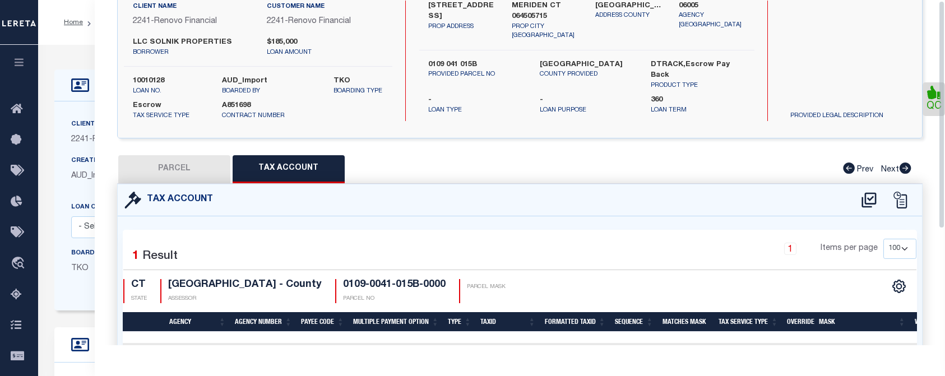
scroll to position [0, 0]
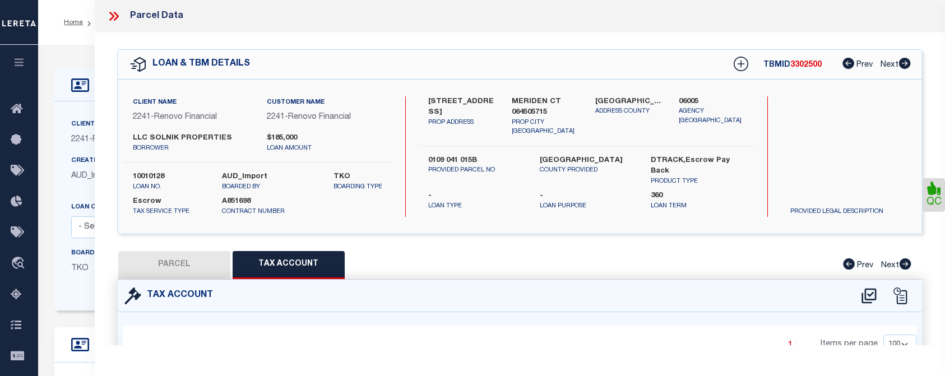
click at [115, 17] on icon at bounding box center [113, 16] width 15 height 15
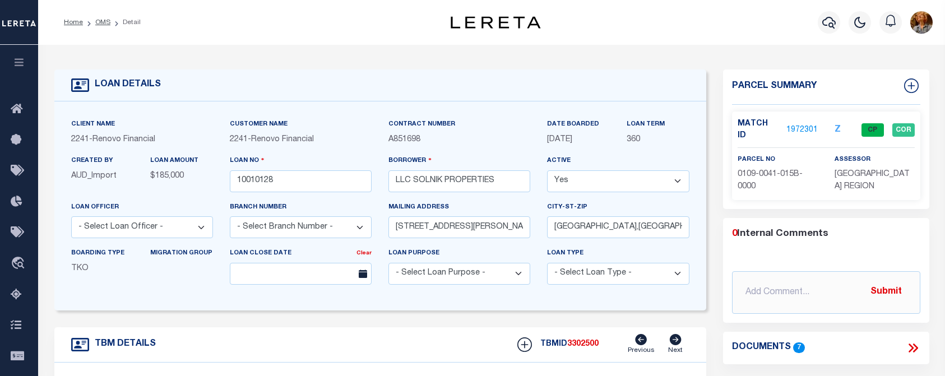
click at [57, 7] on div "Home OMS Detail Profile Sign out" at bounding box center [491, 22] width 906 height 45
click at [823, 26] on icon "button" at bounding box center [828, 22] width 13 height 13
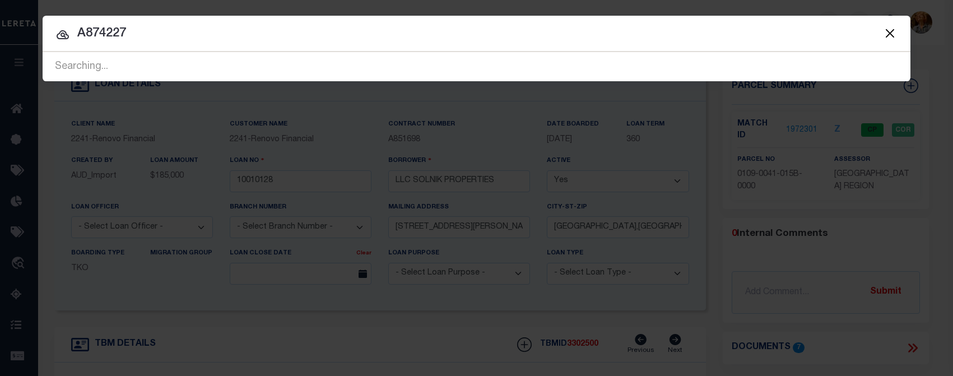
type input "A874227"
